Goal: Transaction & Acquisition: Purchase product/service

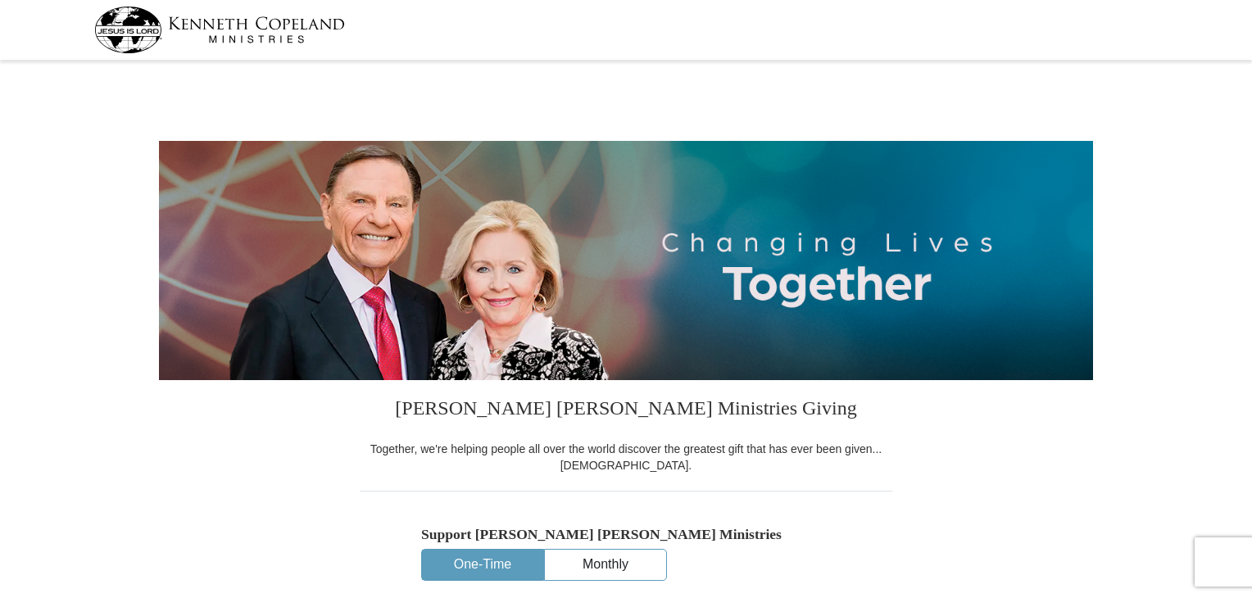
select select "CA"
click at [478, 562] on button "One-Time" at bounding box center [482, 565] width 121 height 30
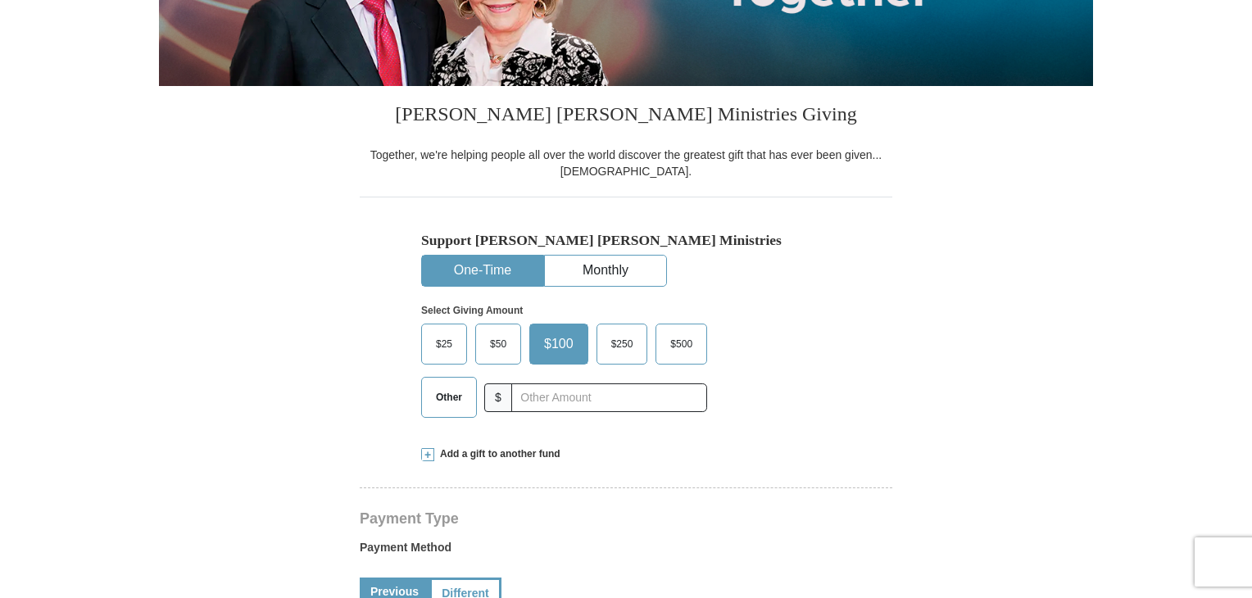
scroll to position [297, 0]
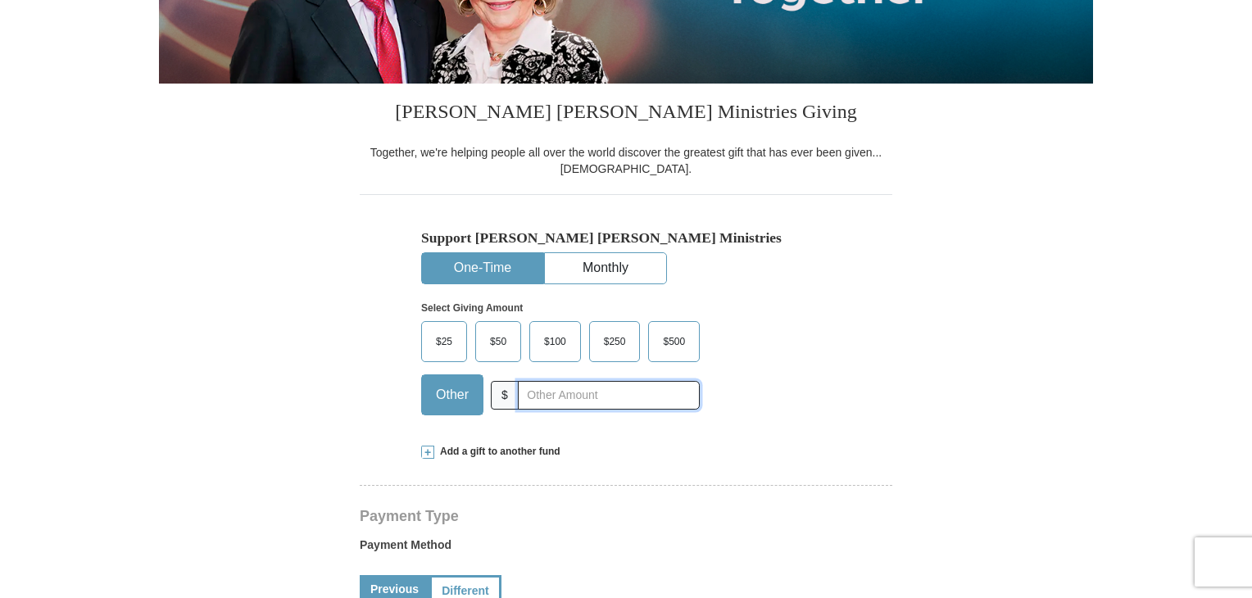
click at [531, 397] on input "text" at bounding box center [609, 395] width 182 height 29
type input "10.00"
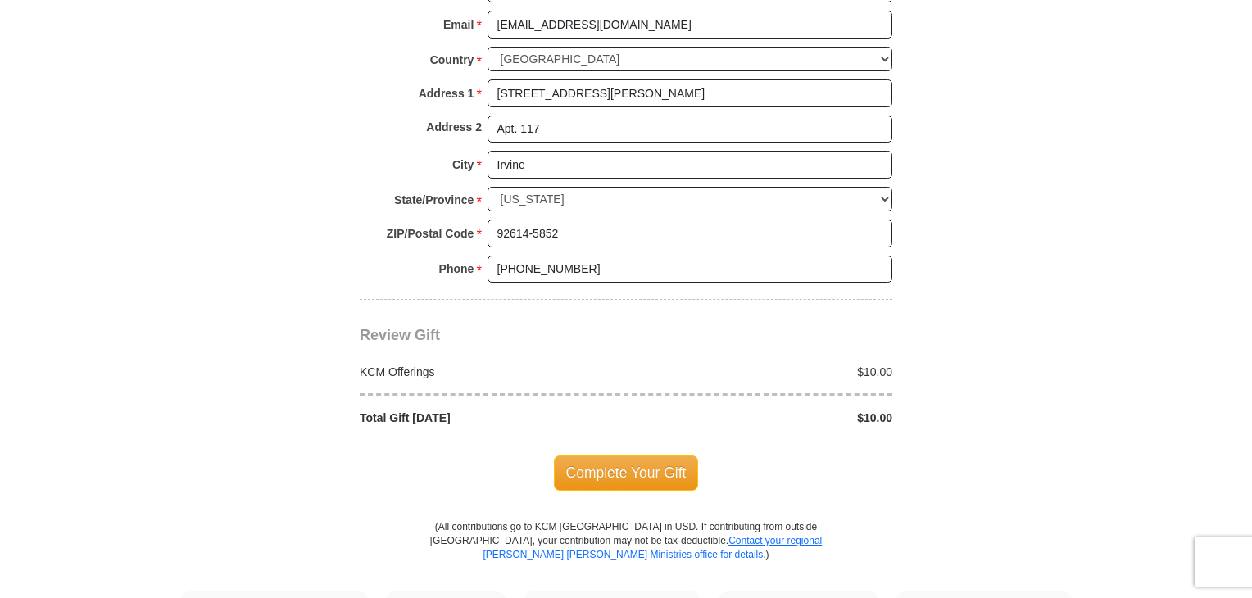
scroll to position [1265, 0]
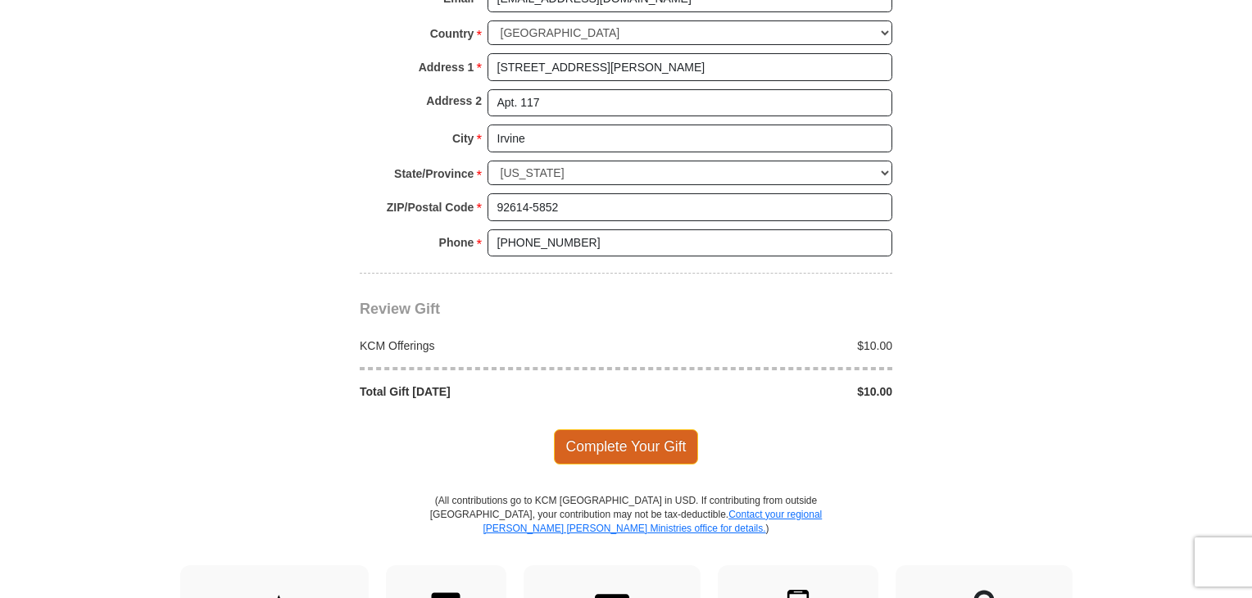
click at [614, 437] on span "Complete Your Gift" at bounding box center [626, 446] width 145 height 34
